Goal: Find specific page/section

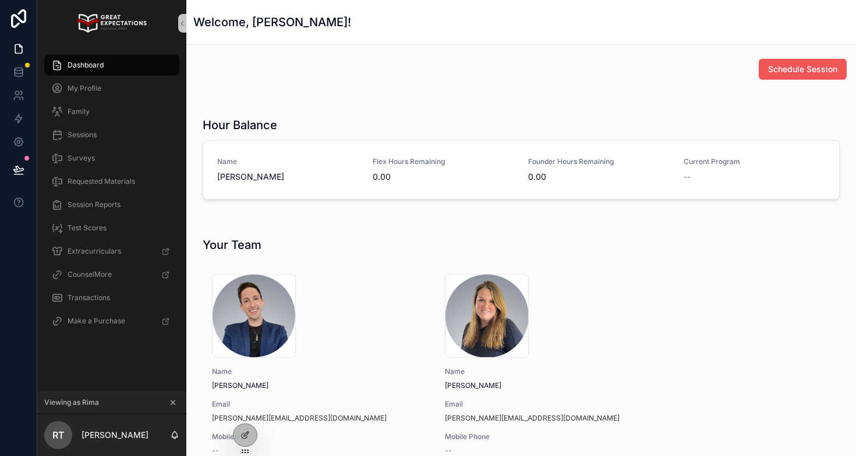
click at [803, 65] on span "Schedule Session" at bounding box center [802, 69] width 69 height 12
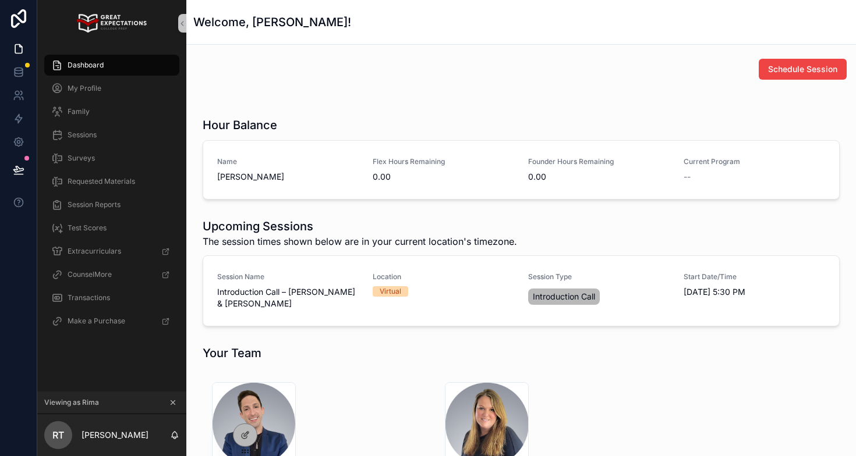
click at [171, 400] on icon "scrollable content" at bounding box center [173, 403] width 8 height 8
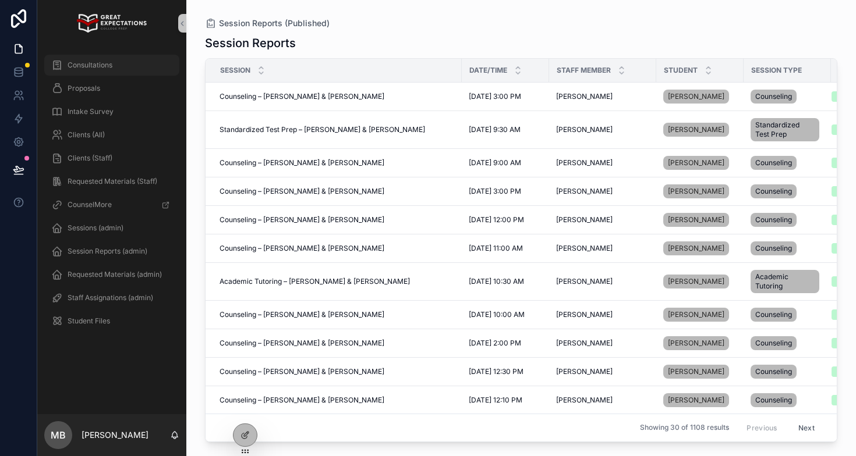
click at [94, 68] on span "Consultations" at bounding box center [90, 65] width 45 height 9
